Goal: Task Accomplishment & Management: Complete application form

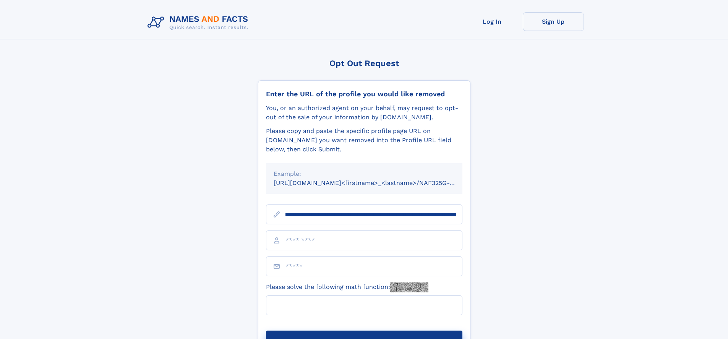
scroll to position [0, 87]
type input "**********"
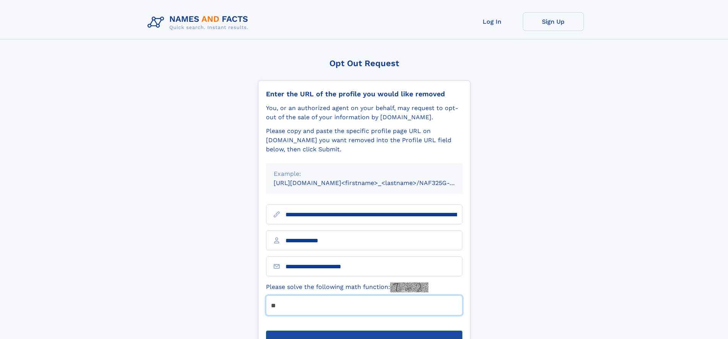
type input "**"
click at [364, 330] on button "Submit Opt Out Request" at bounding box center [364, 342] width 196 height 24
